Goal: Check status

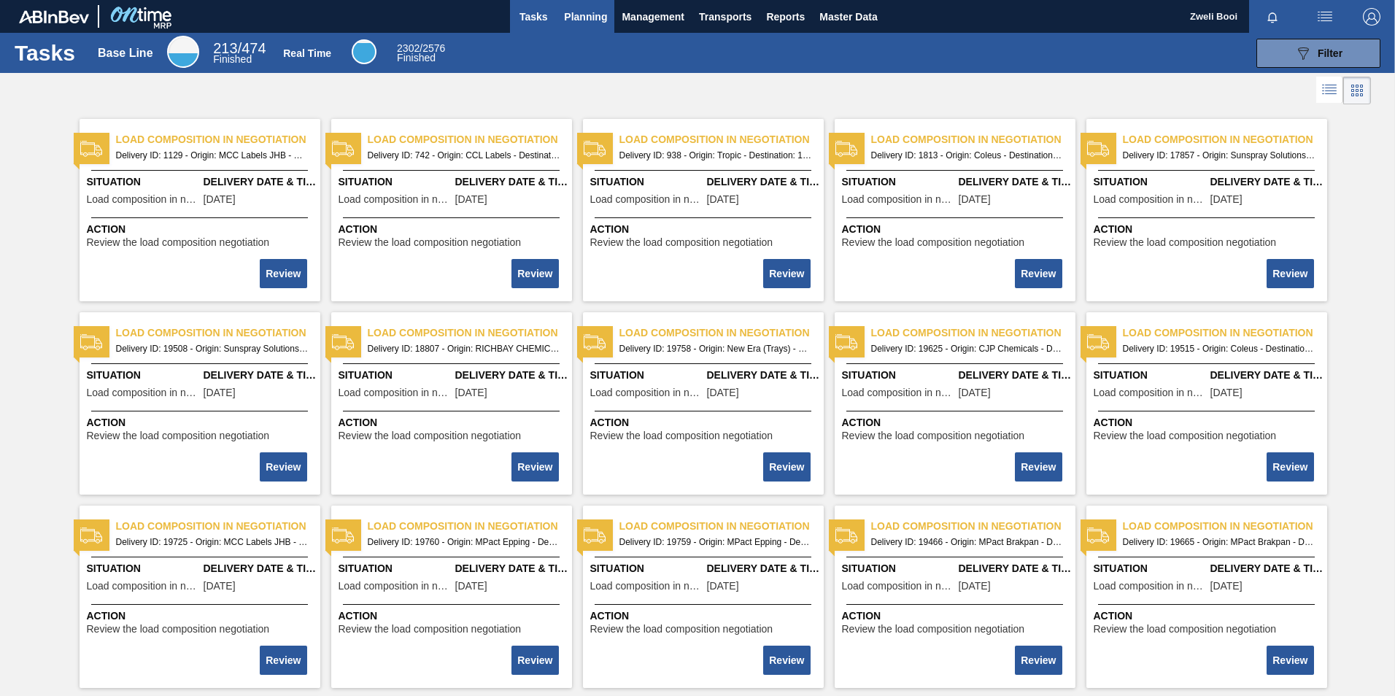
click at [577, 20] on span "Planning" at bounding box center [585, 17] width 43 height 18
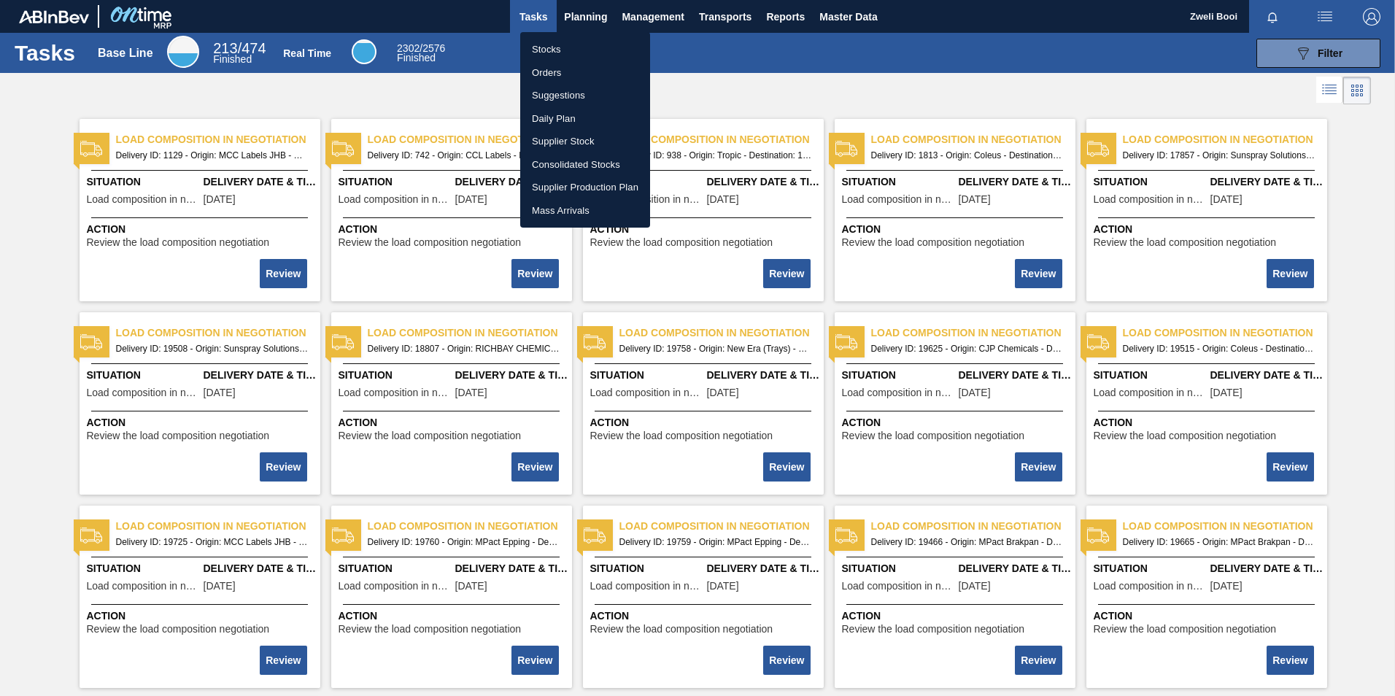
click at [565, 43] on li "Stocks" at bounding box center [585, 49] width 130 height 23
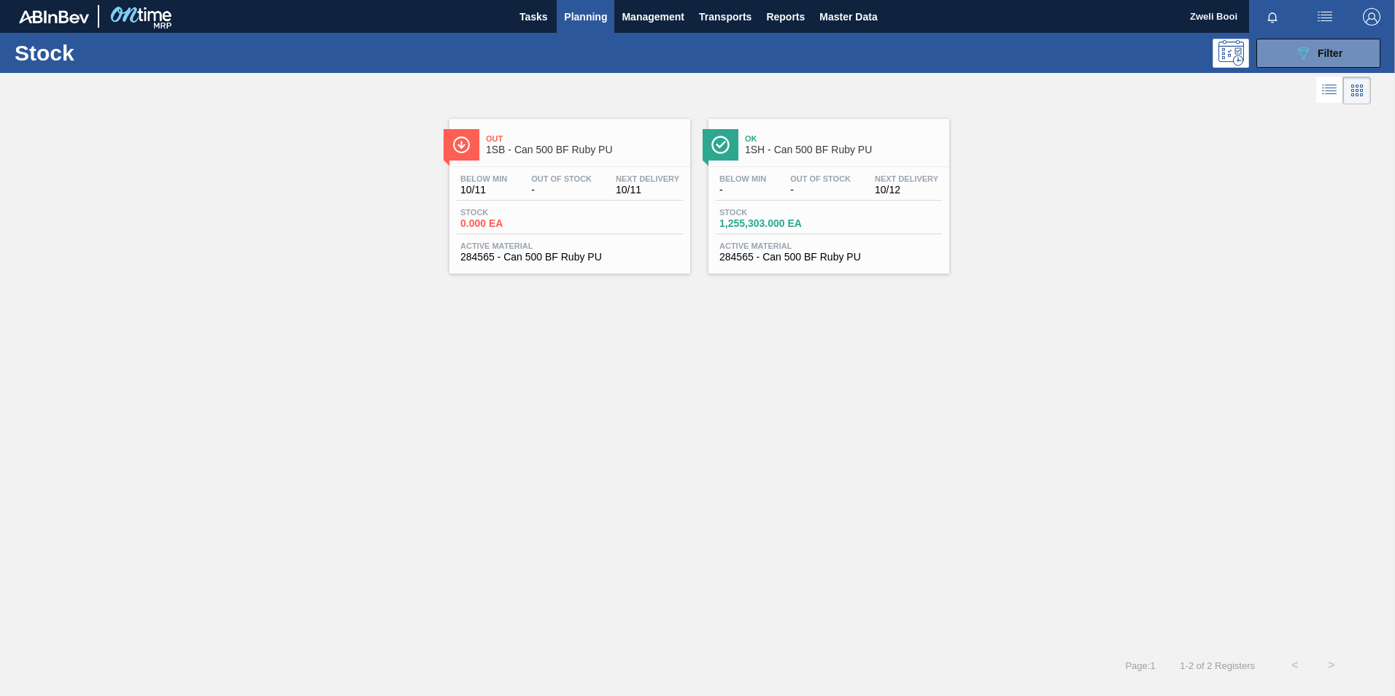
click at [594, 192] on div "Out Of Stock -" at bounding box center [561, 184] width 68 height 21
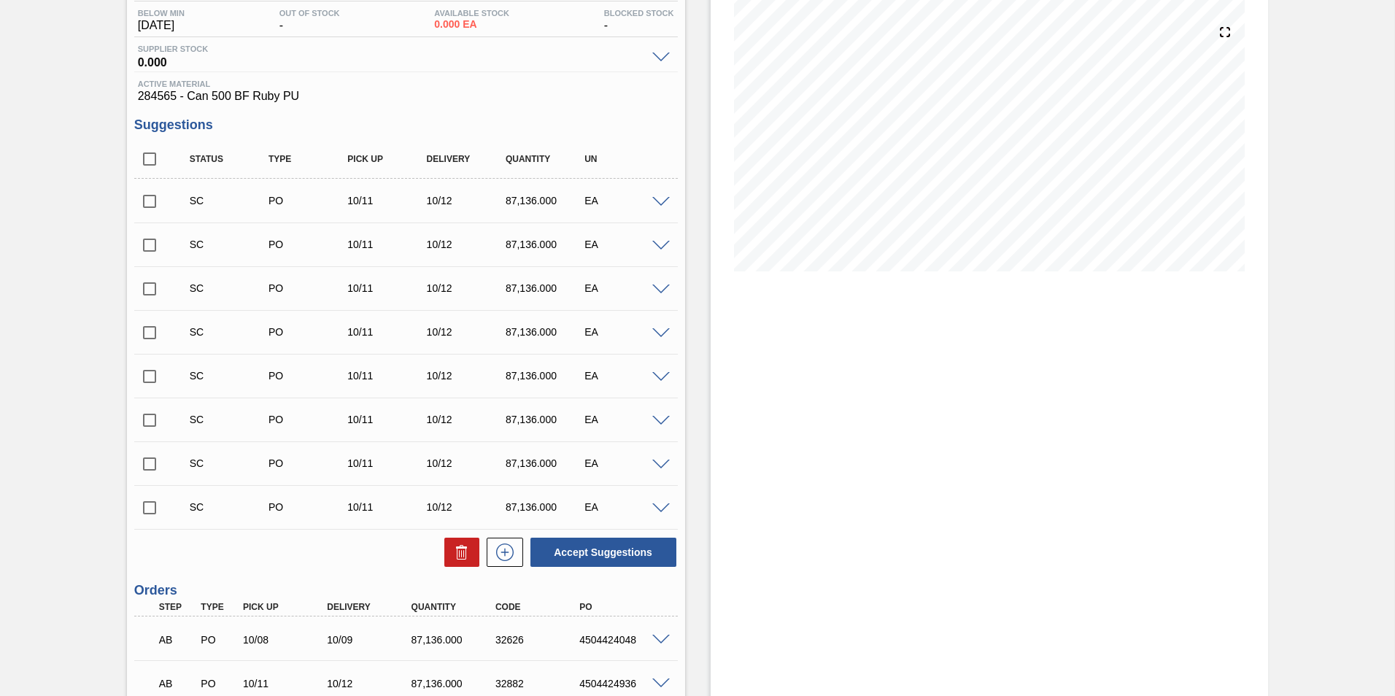
scroll to position [283, 0]
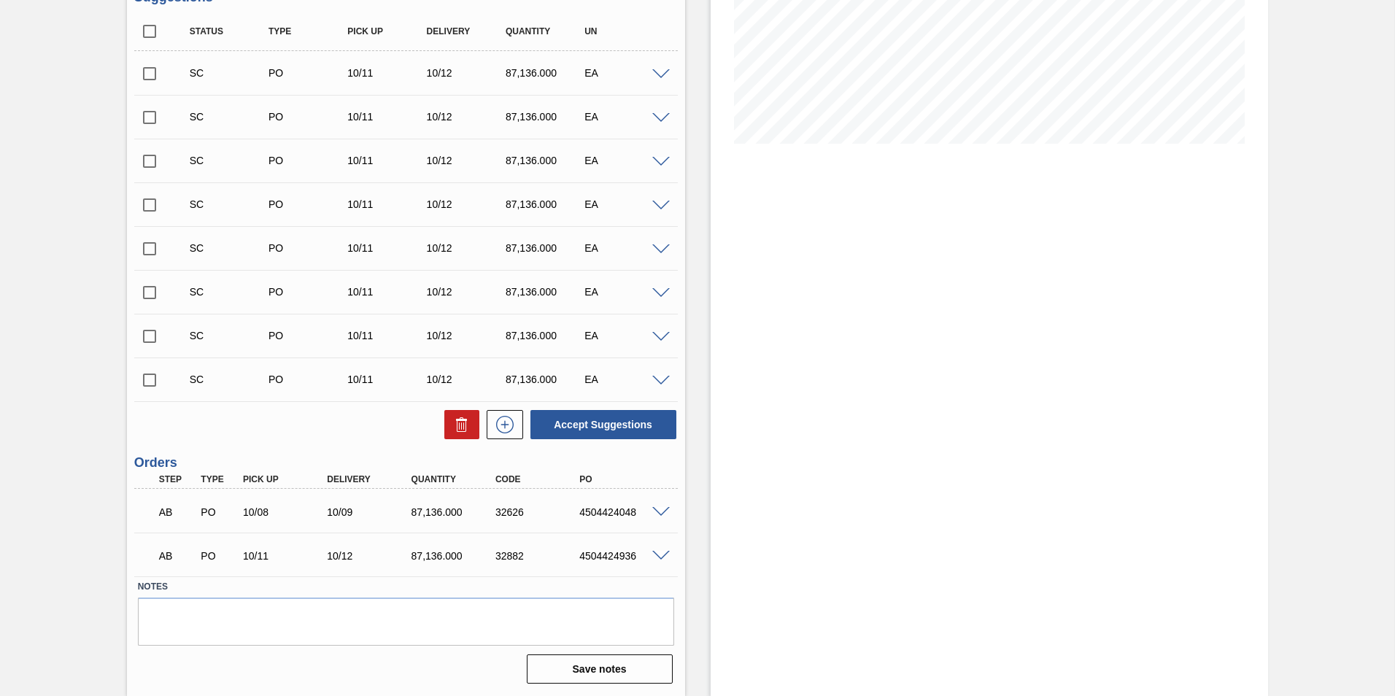
click at [659, 507] on span at bounding box center [661, 512] width 18 height 11
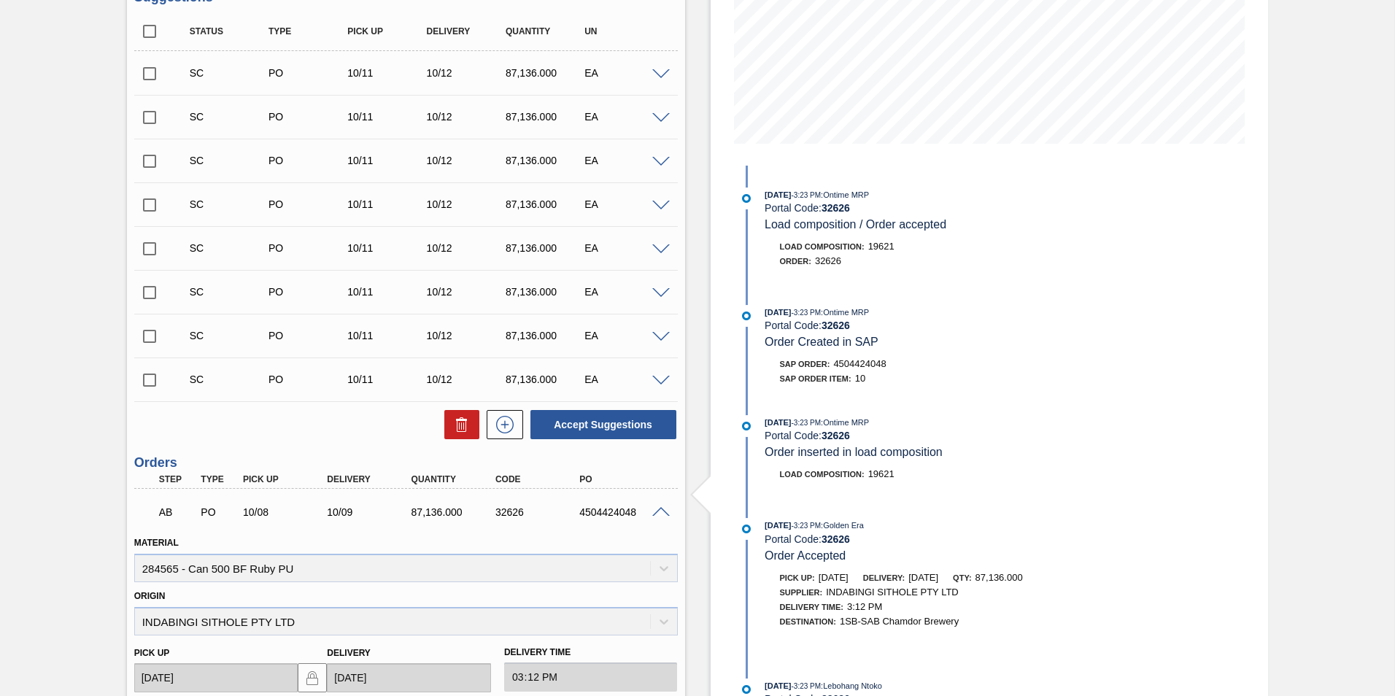
click at [659, 507] on span at bounding box center [661, 512] width 18 height 11
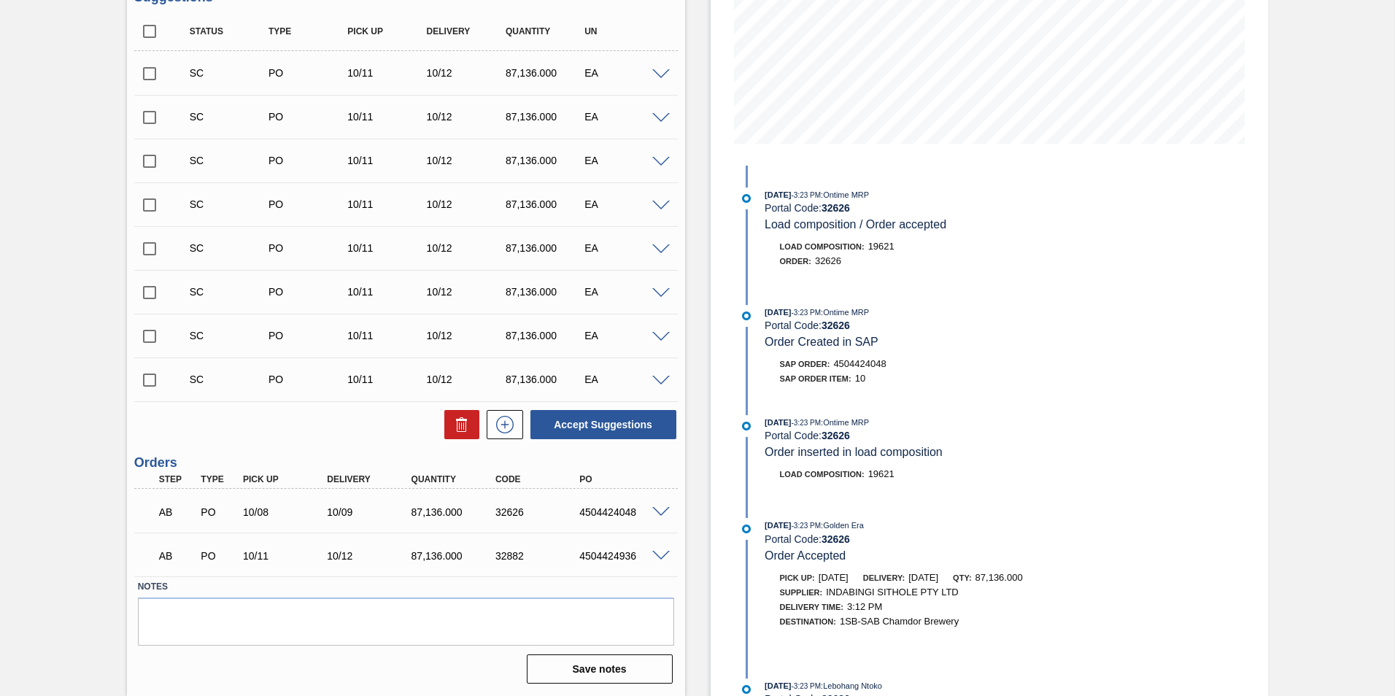
click at [660, 557] on span at bounding box center [661, 556] width 18 height 11
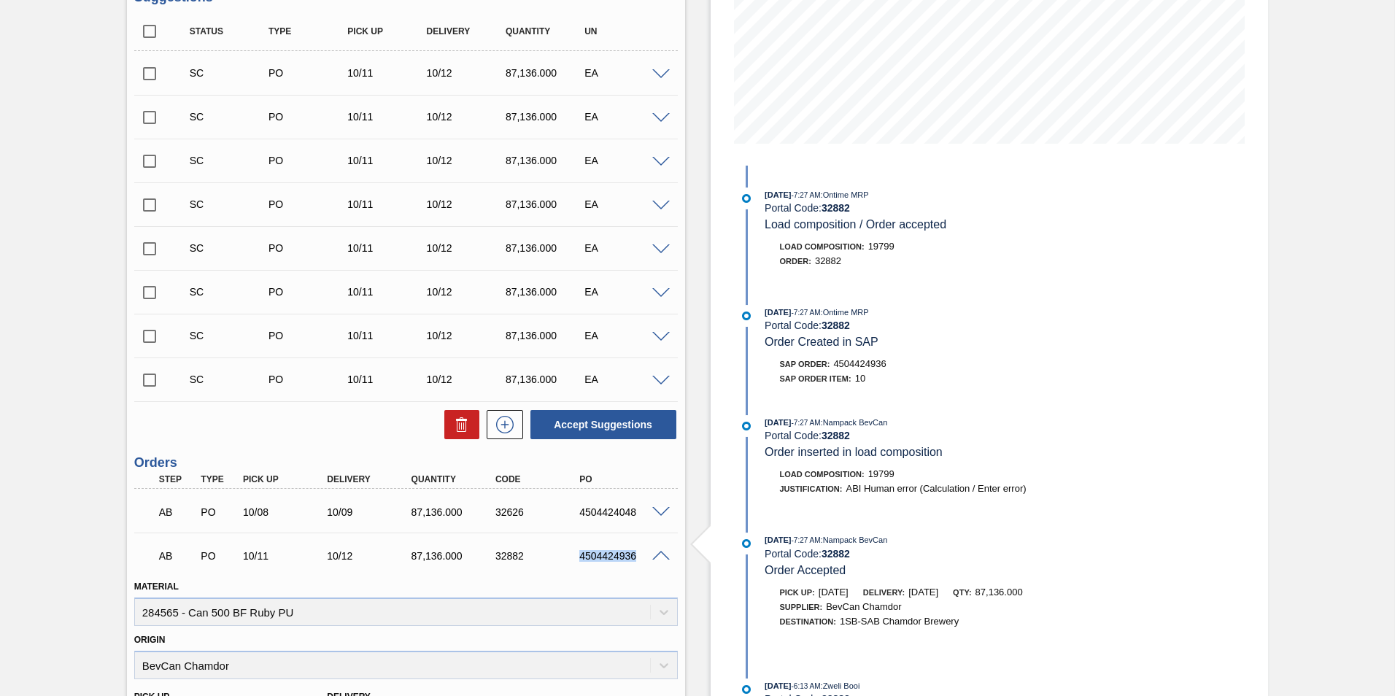
drag, startPoint x: 573, startPoint y: 557, endPoint x: 637, endPoint y: 560, distance: 63.6
click at [637, 560] on div "4504424936" at bounding box center [612, 556] width 84 height 12
copy div "4504424936"
